Goal: Task Accomplishment & Management: Complete application form

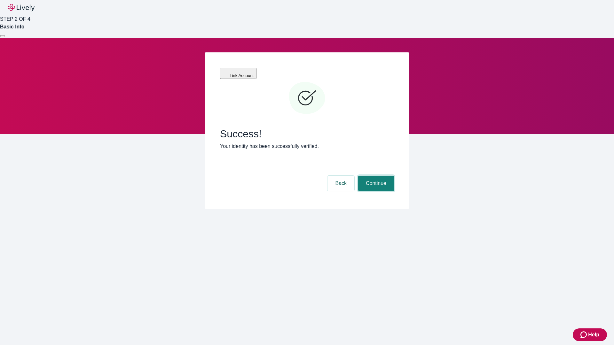
click at [394, 176] on button "Continue" at bounding box center [376, 183] width 36 height 15
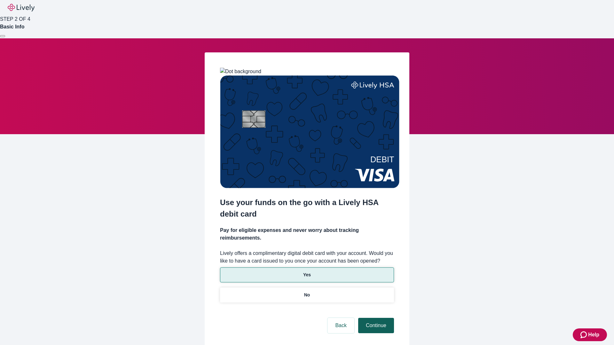
click at [306, 272] on p "Yes" at bounding box center [307, 275] width 8 height 7
click at [375, 318] on button "Continue" at bounding box center [376, 325] width 36 height 15
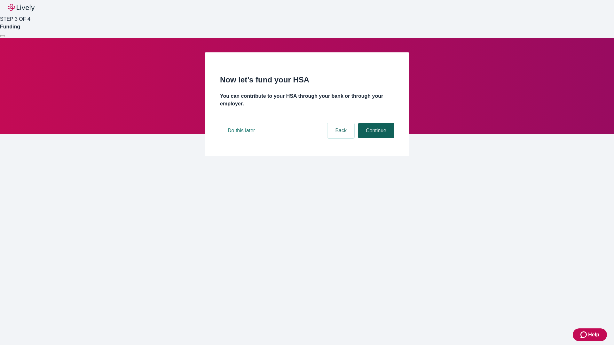
click at [375, 138] on button "Continue" at bounding box center [376, 130] width 36 height 15
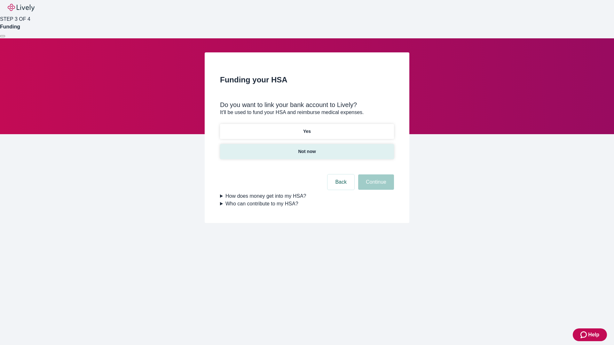
click at [306, 148] on p "Not now" at bounding box center [307, 151] width 18 height 7
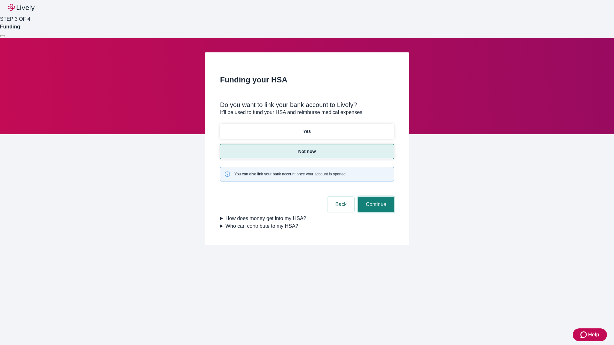
click at [375, 197] on button "Continue" at bounding box center [376, 204] width 36 height 15
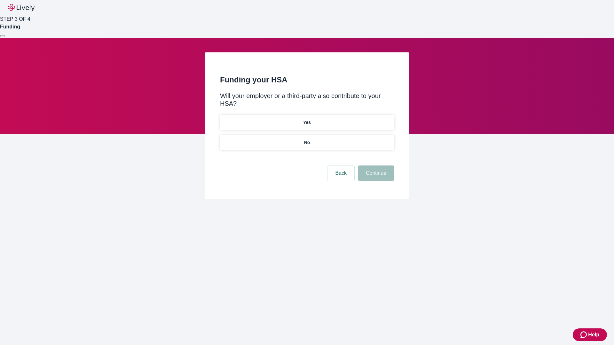
click at [306, 139] on p "No" at bounding box center [307, 142] width 6 height 7
click at [375, 166] on button "Continue" at bounding box center [376, 173] width 36 height 15
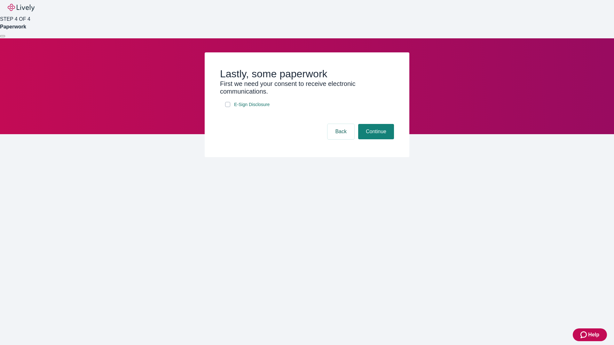
click at [228, 107] on input "E-Sign Disclosure" at bounding box center [227, 104] width 5 height 5
checkbox input "true"
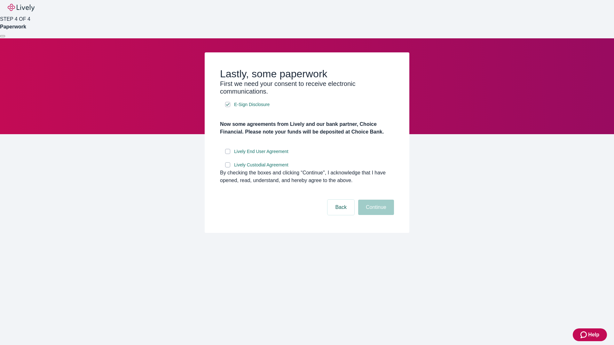
click at [228, 154] on input "Lively End User Agreement" at bounding box center [227, 151] width 5 height 5
checkbox input "true"
click at [228, 167] on input "Lively Custodial Agreement" at bounding box center [227, 164] width 5 height 5
checkbox input "true"
click at [375, 215] on button "Continue" at bounding box center [376, 207] width 36 height 15
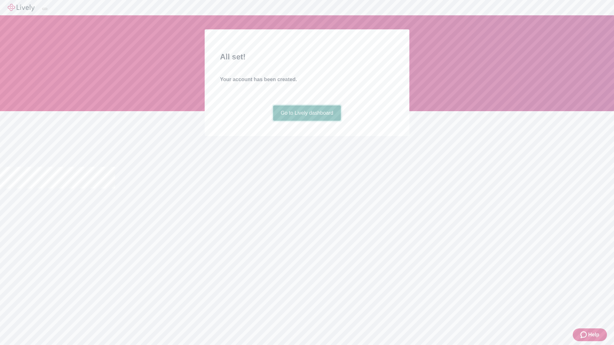
click at [306, 121] on link "Go to Lively dashboard" at bounding box center [307, 112] width 68 height 15
